Goal: Transaction & Acquisition: Purchase product/service

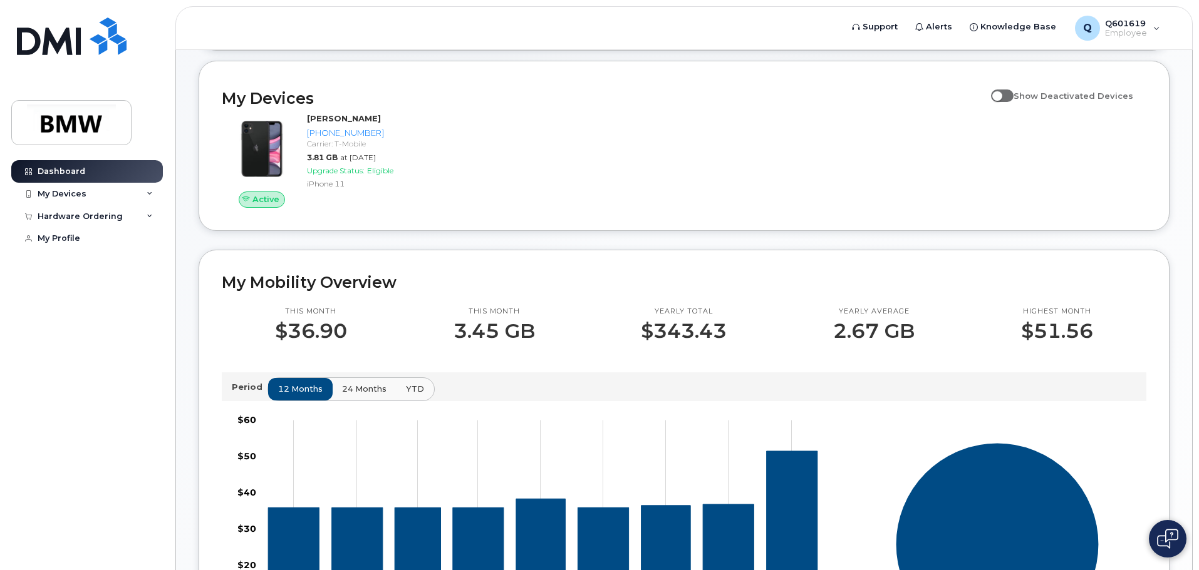
scroll to position [125, 0]
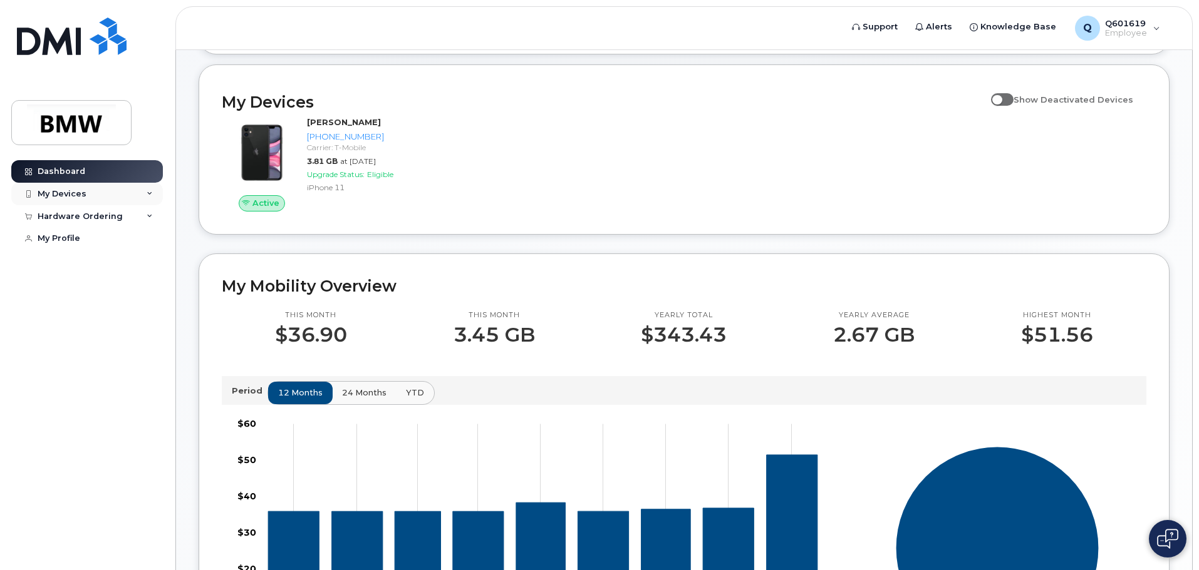
click at [152, 192] on icon at bounding box center [150, 194] width 6 height 6
click at [79, 289] on div "Hardware Ordering" at bounding box center [80, 284] width 85 height 10
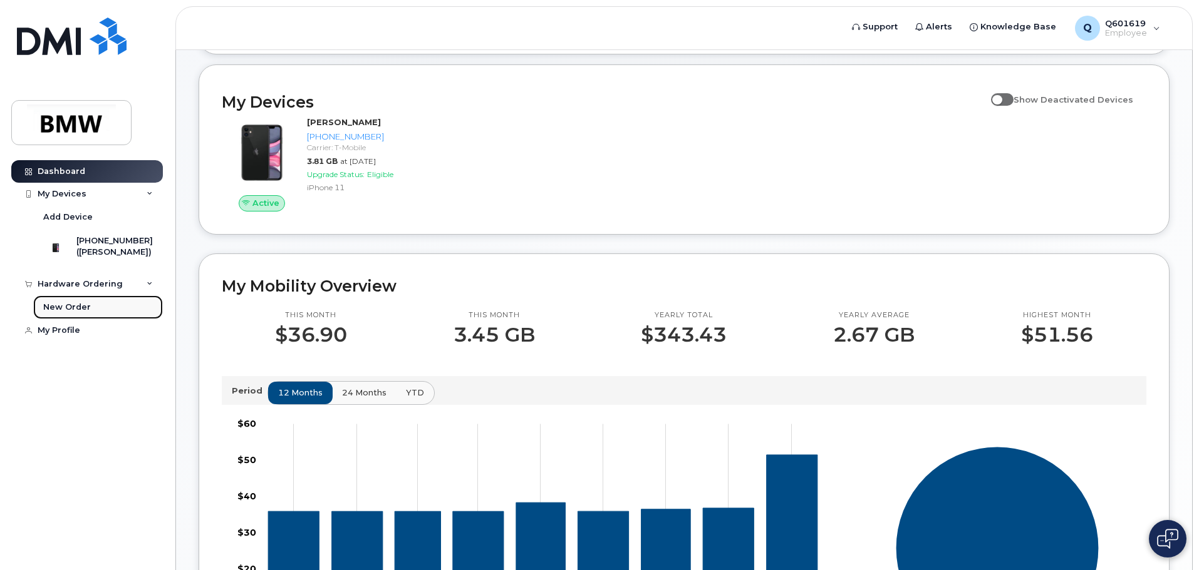
click at [80, 313] on div "New Order" at bounding box center [67, 307] width 48 height 11
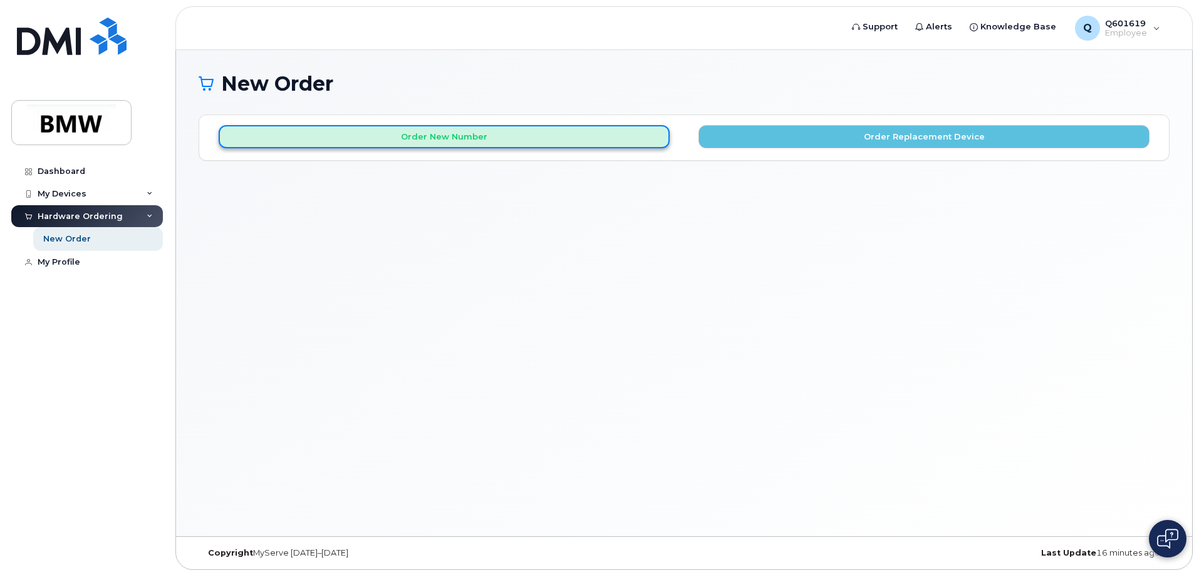
click at [487, 135] on button "Order New Number" at bounding box center [444, 136] width 451 height 23
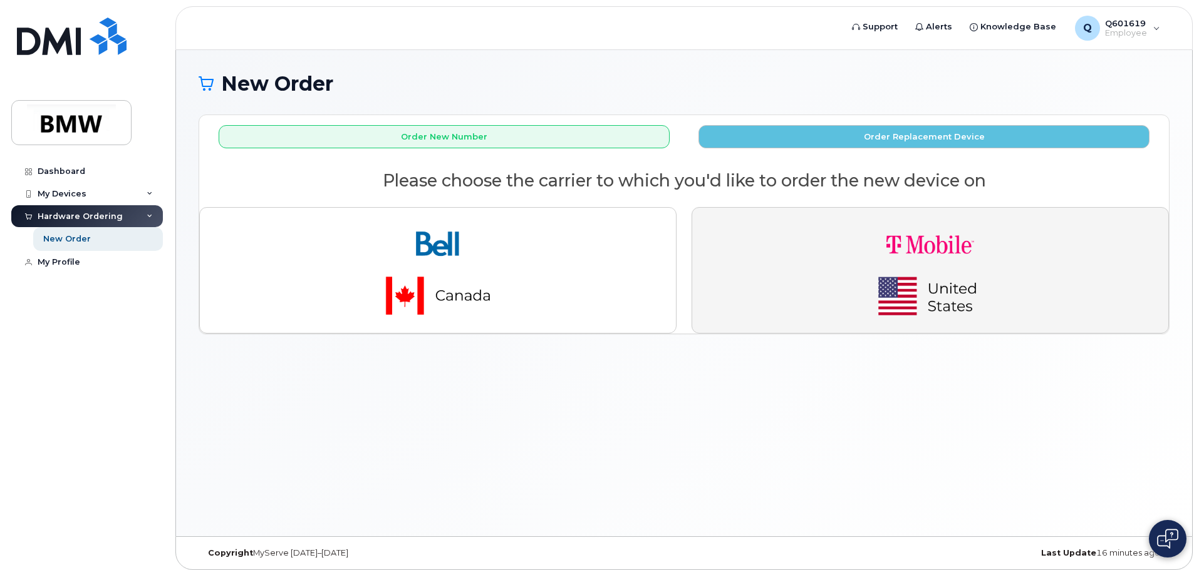
click at [936, 245] on img "button" at bounding box center [929, 270] width 175 height 105
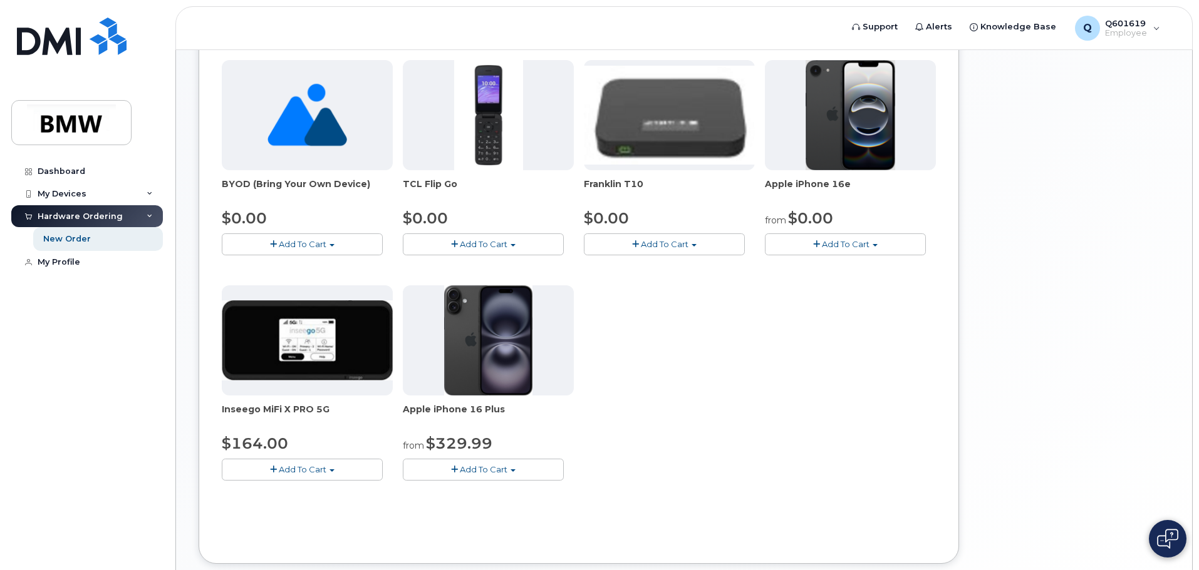
scroll to position [250, 0]
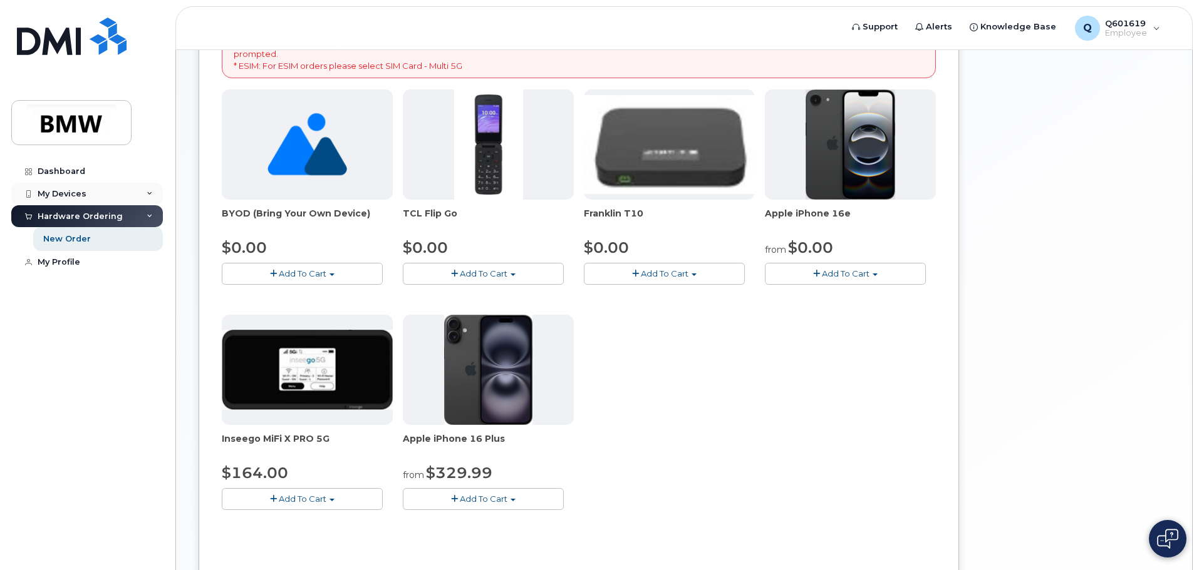
click at [103, 200] on div "My Devices" at bounding box center [87, 194] width 152 height 23
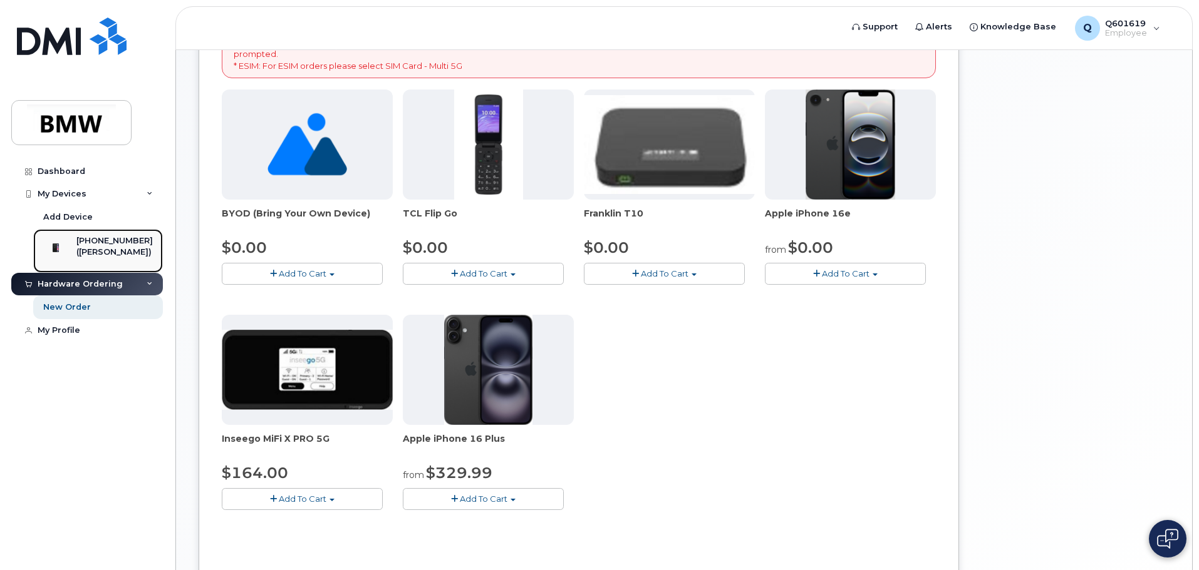
click at [111, 248] on div "([PERSON_NAME])" at bounding box center [114, 252] width 76 height 11
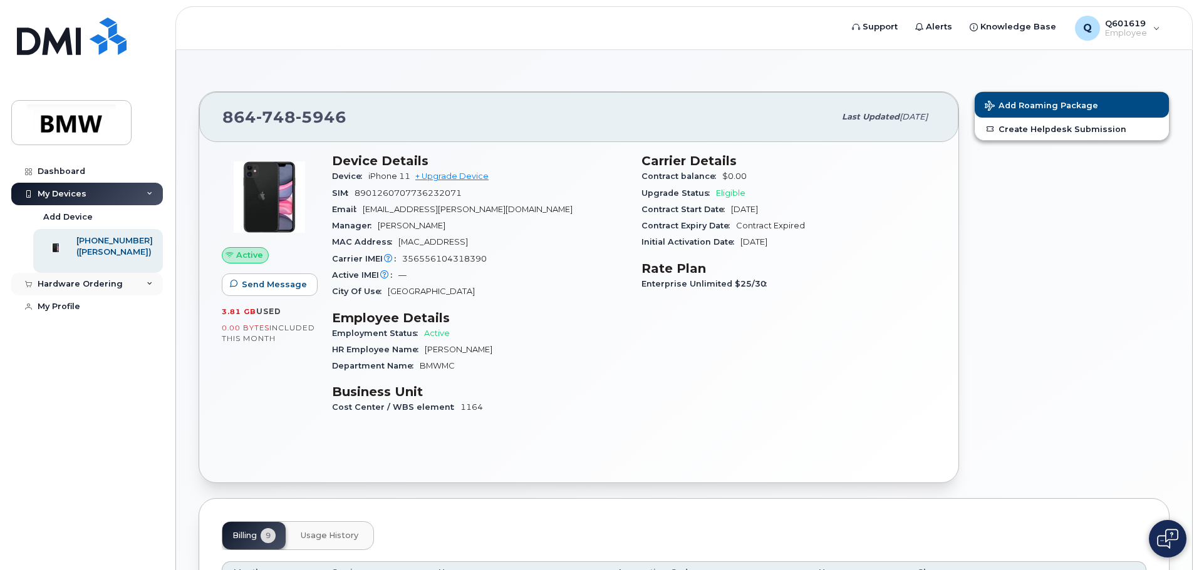
click at [95, 289] on div "Hardware Ordering" at bounding box center [80, 284] width 85 height 10
click at [83, 319] on link "New Order" at bounding box center [98, 308] width 130 height 24
click at [75, 313] on div "New Order" at bounding box center [67, 307] width 48 height 11
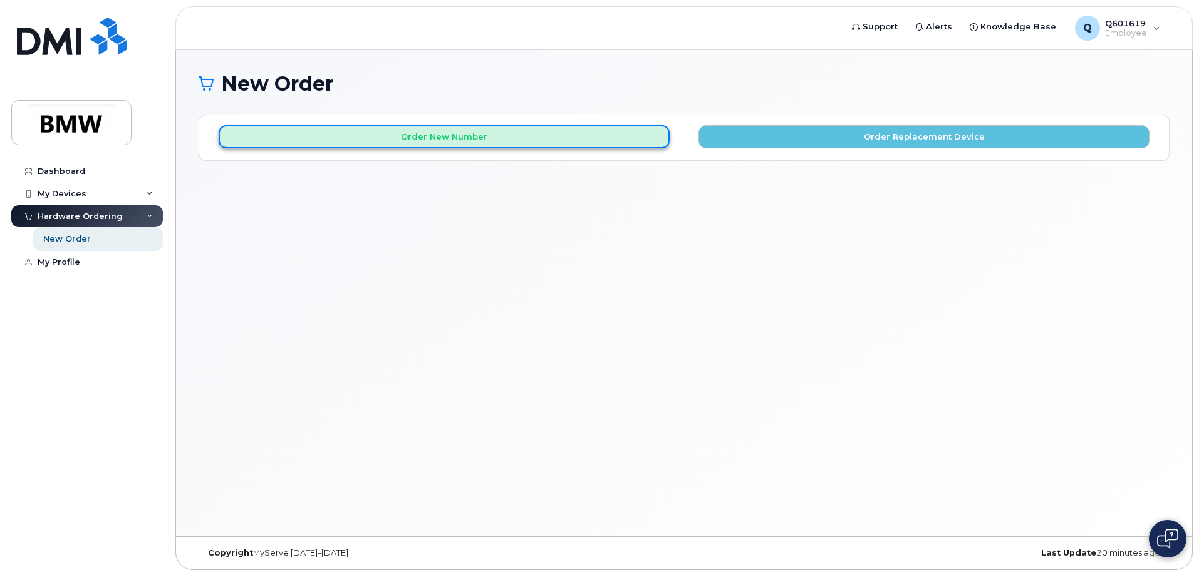
click at [465, 139] on button "Order New Number" at bounding box center [444, 136] width 451 height 23
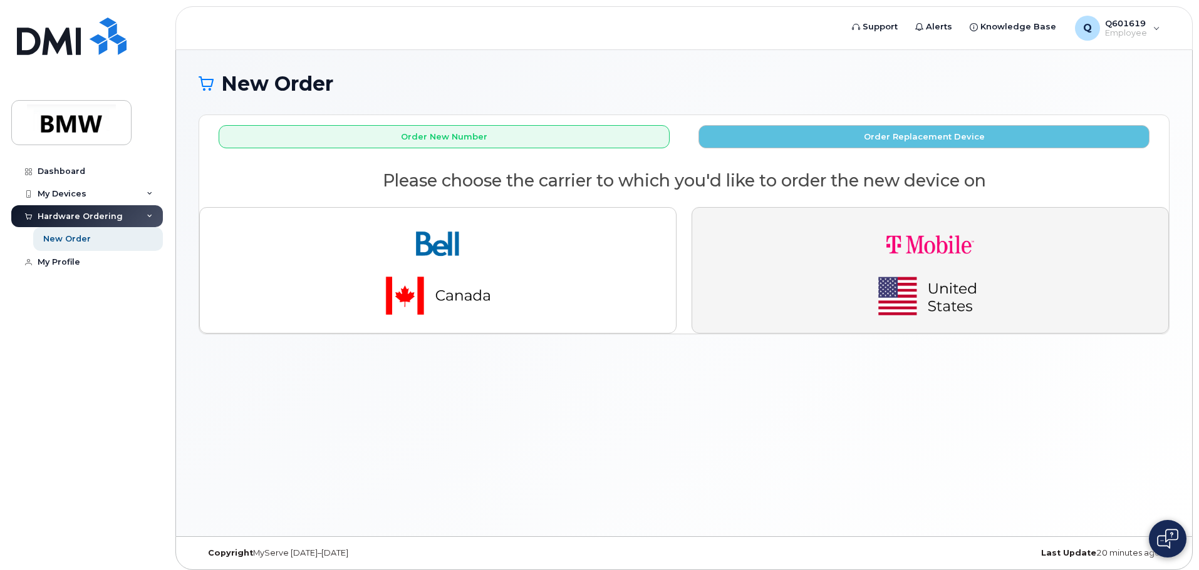
click at [881, 269] on img "button" at bounding box center [929, 270] width 175 height 105
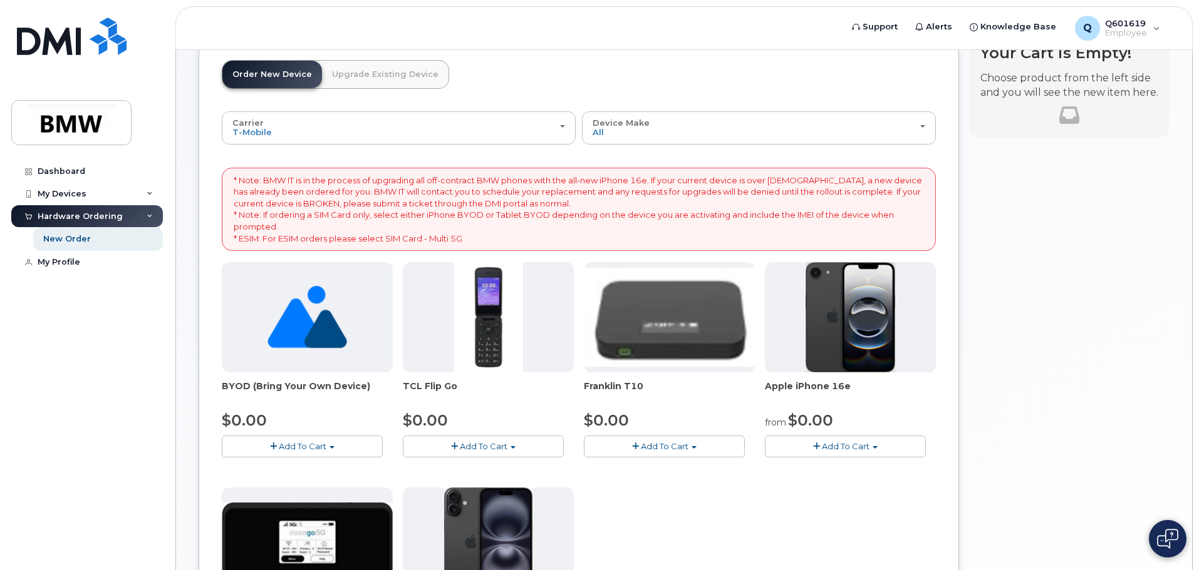
scroll to position [188, 0]
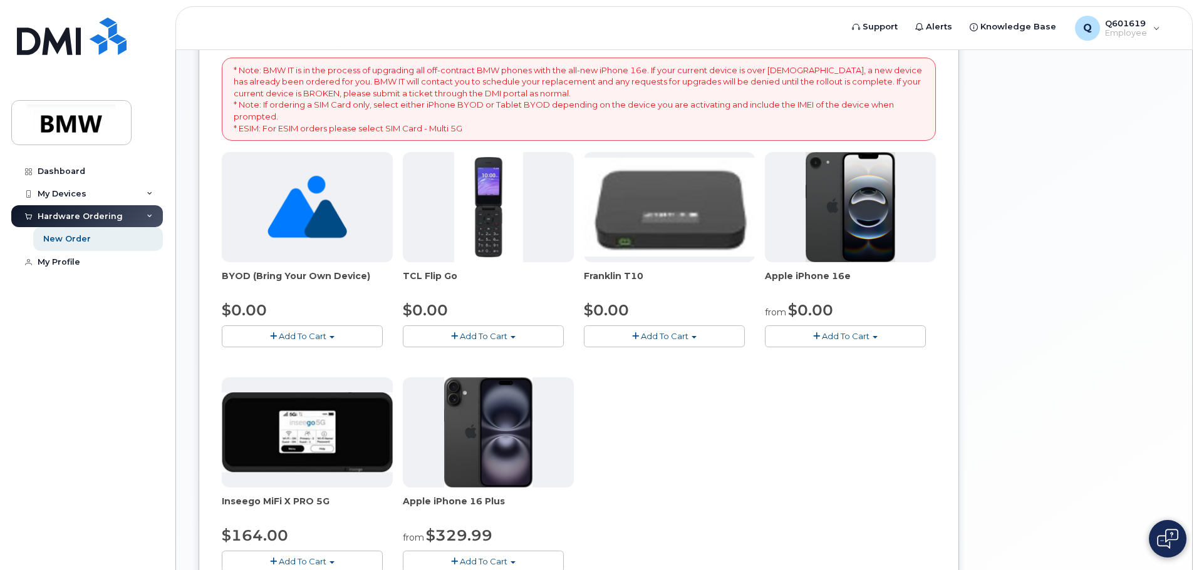
click at [860, 336] on span "Add To Cart" at bounding box center [846, 336] width 48 height 10
click at [849, 361] on link "$0.00 - 30 Month Activation (128GB)" at bounding box center [858, 360] width 180 height 16
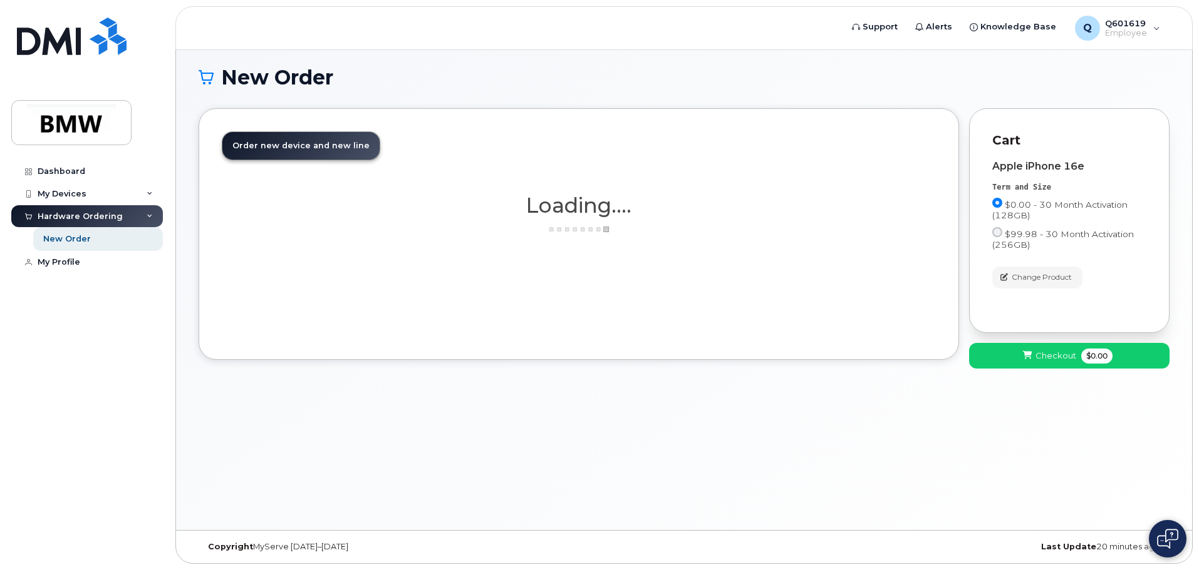
scroll to position [6, 0]
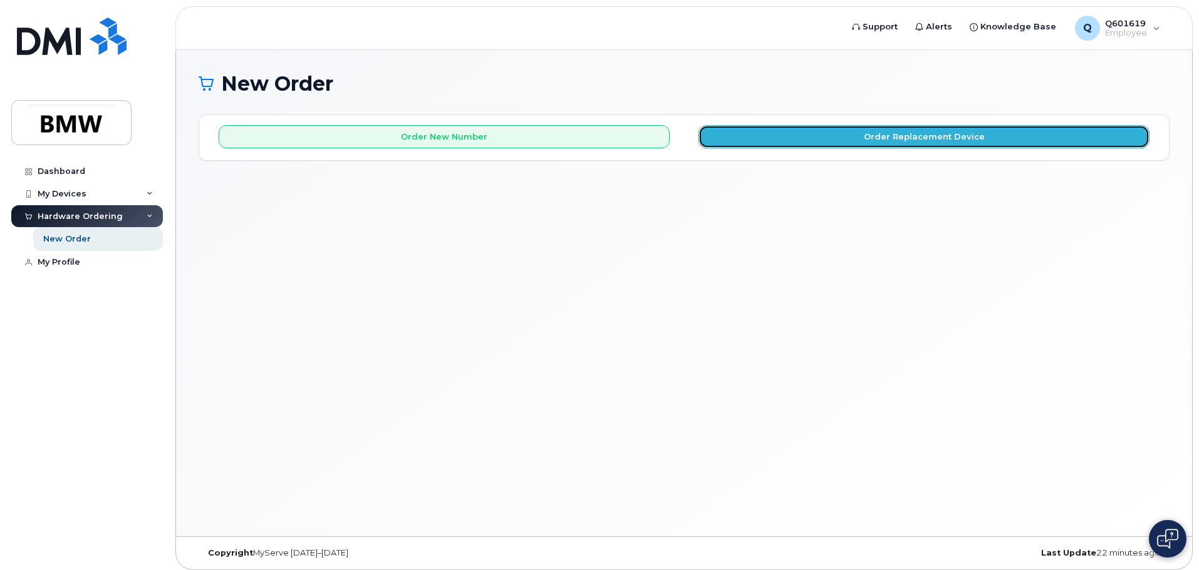
click at [872, 144] on button "Order Replacement Device" at bounding box center [923, 136] width 451 height 23
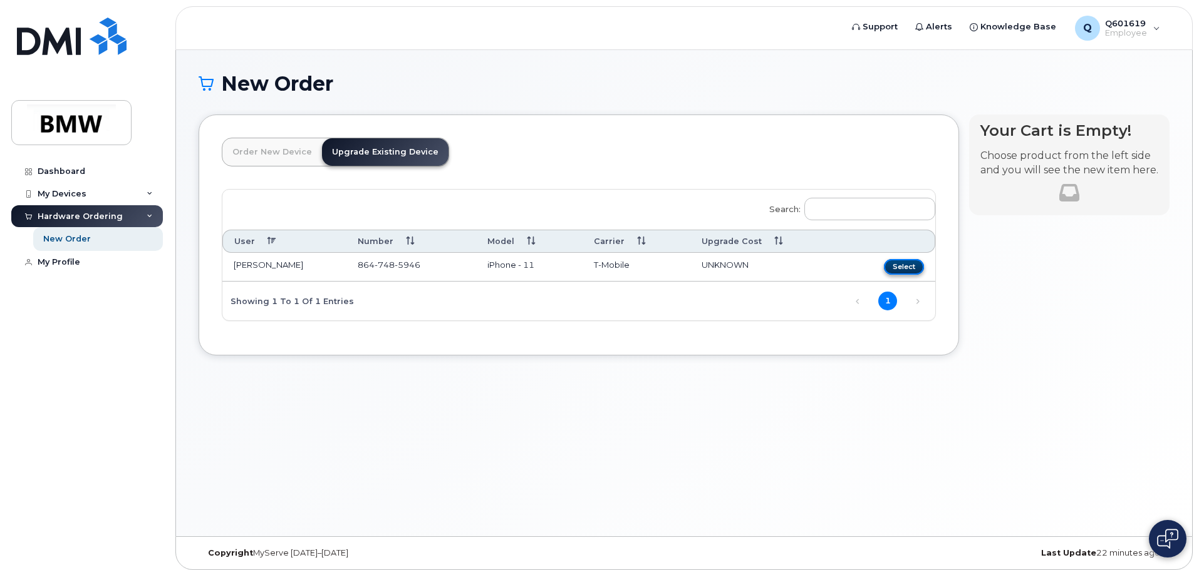
click at [912, 265] on button "Select" at bounding box center [904, 267] width 40 height 16
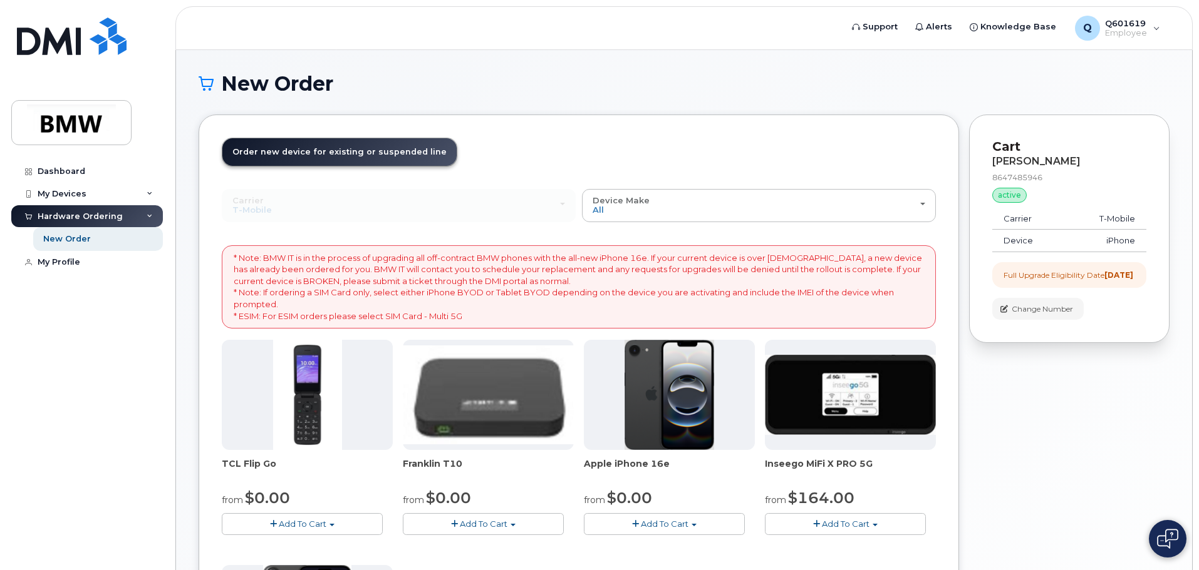
scroll to position [63, 0]
